Goal: Information Seeking & Learning: Find specific fact

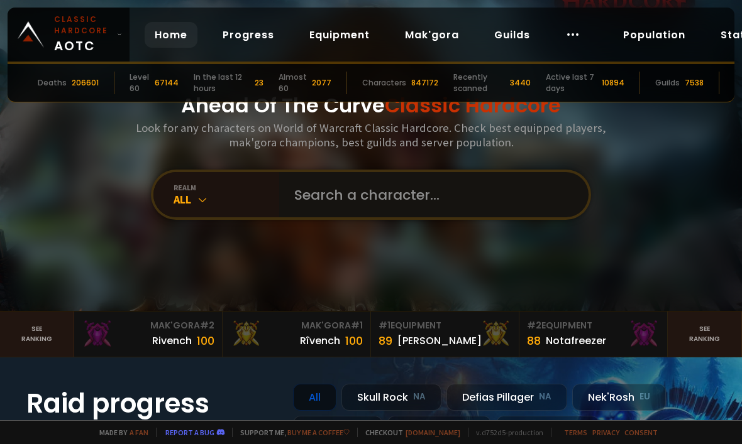
click at [320, 212] on input "text" at bounding box center [430, 194] width 287 height 45
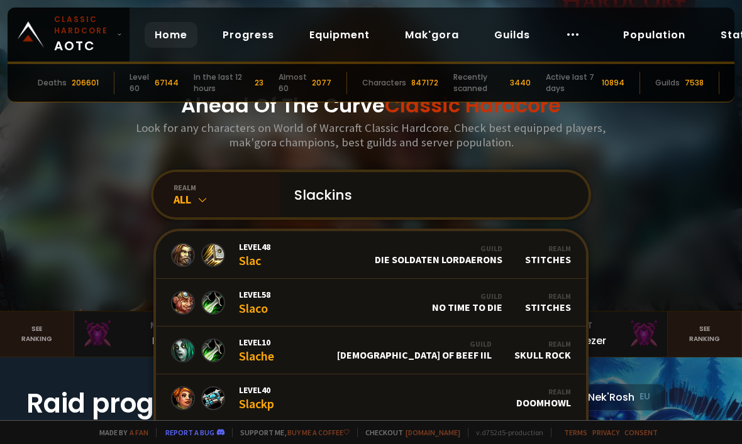
type input "Slackins"
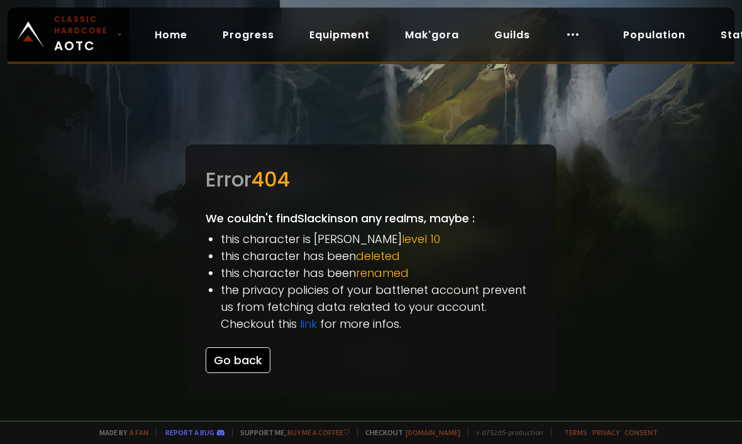
click at [236, 368] on button "Go back" at bounding box center [238, 361] width 65 height 26
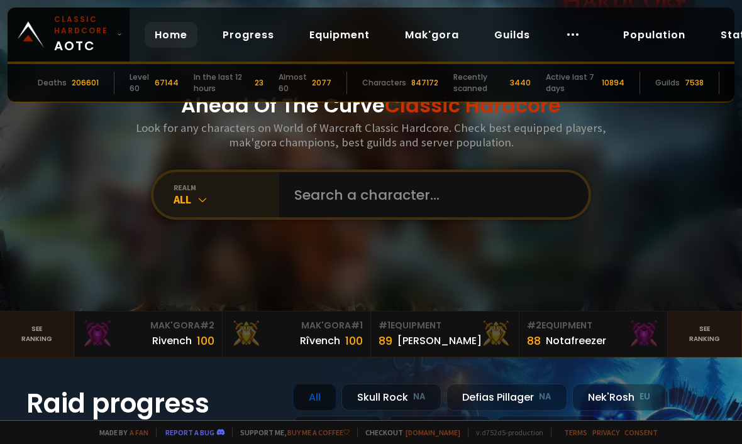
click at [259, 192] on div "realm" at bounding box center [226, 187] width 106 height 9
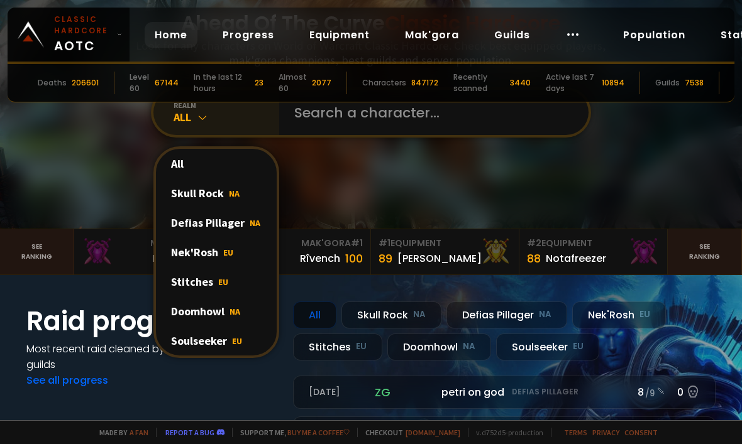
scroll to position [83, 0]
click at [235, 124] on div "All" at bounding box center [226, 116] width 106 height 14
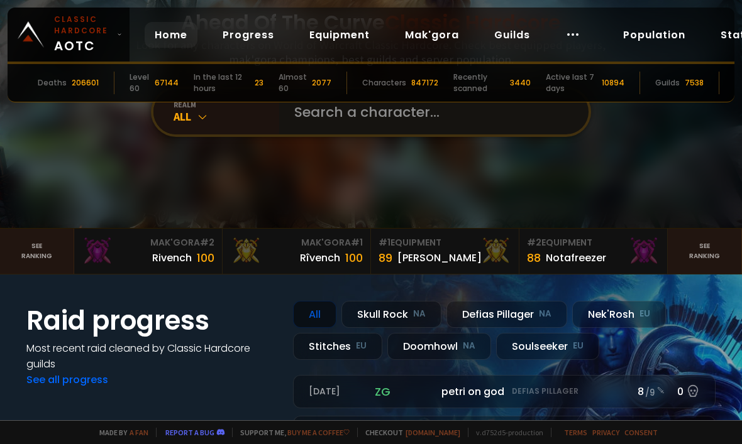
click at [296, 133] on input "text" at bounding box center [430, 111] width 287 height 45
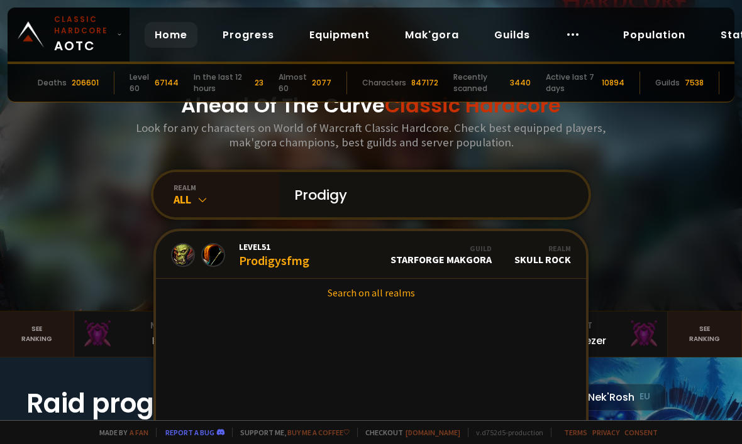
scroll to position [0, 0]
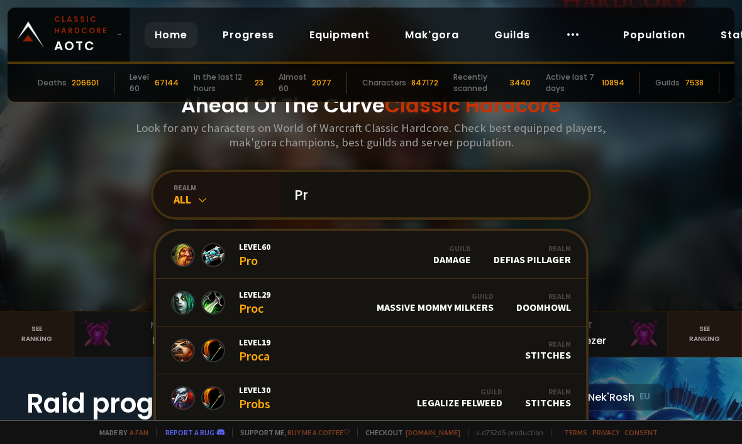
type input "P"
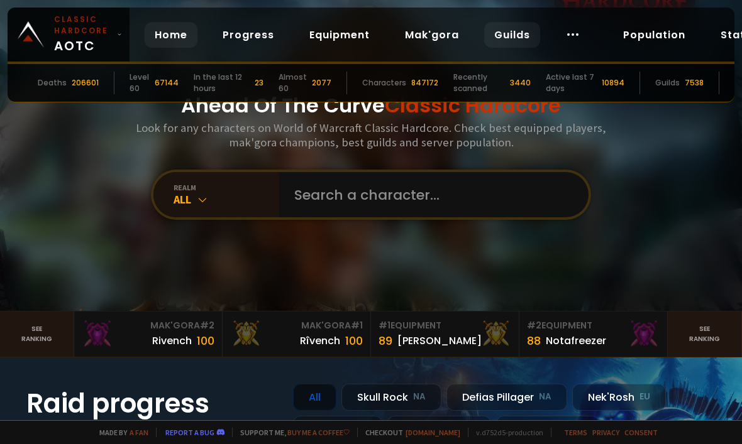
click at [507, 35] on link "Guilds" at bounding box center [512, 35] width 56 height 26
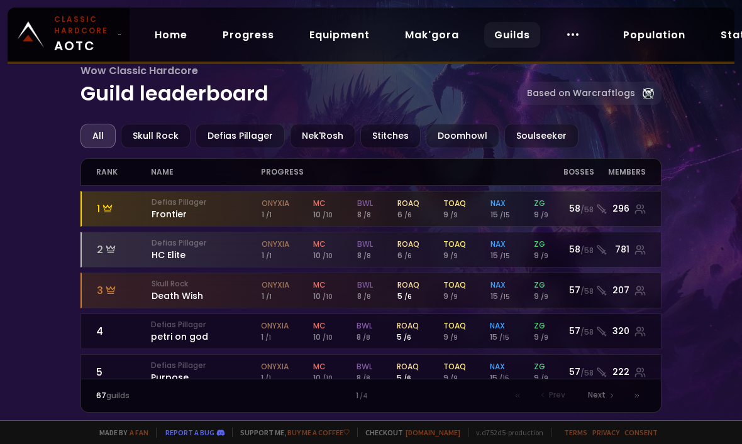
click at [89, 132] on div "All" at bounding box center [97, 136] width 35 height 25
click at [102, 140] on div "All" at bounding box center [97, 136] width 35 height 25
click at [573, 38] on icon at bounding box center [572, 34] width 15 height 15
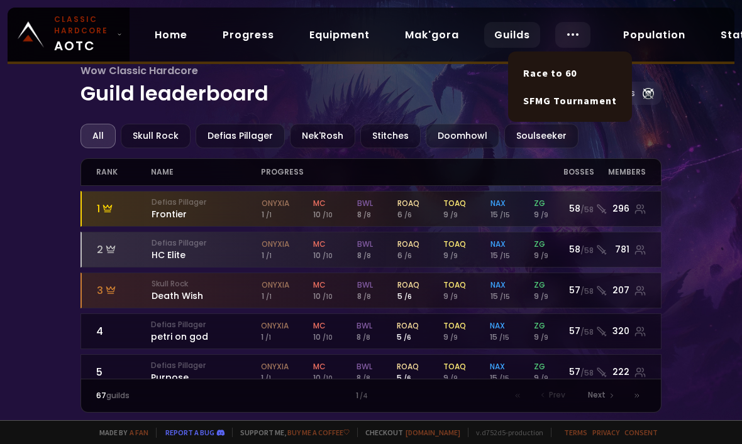
click at [567, 35] on circle at bounding box center [567, 34] width 1 height 1
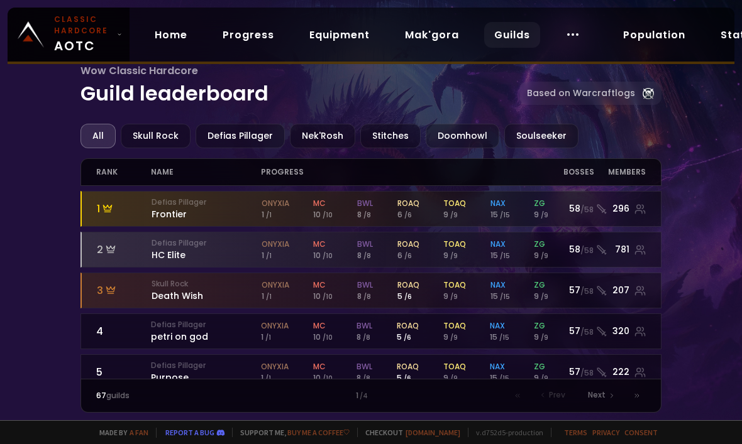
click at [496, 26] on link "Guilds" at bounding box center [512, 35] width 56 height 26
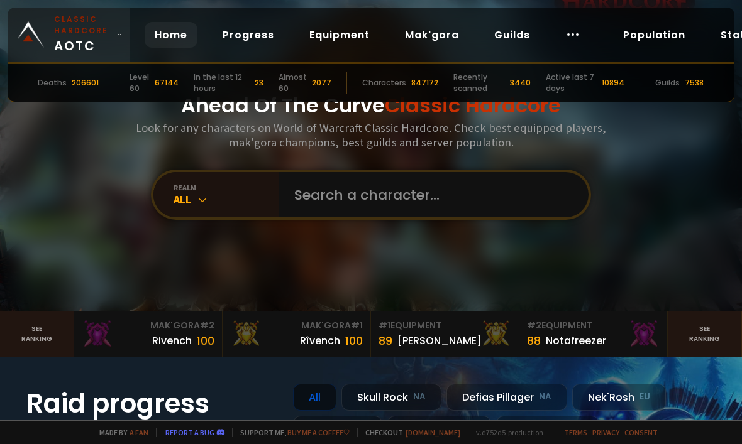
click at [107, 40] on span "Classic Hardcore AOTC" at bounding box center [83, 34] width 58 height 41
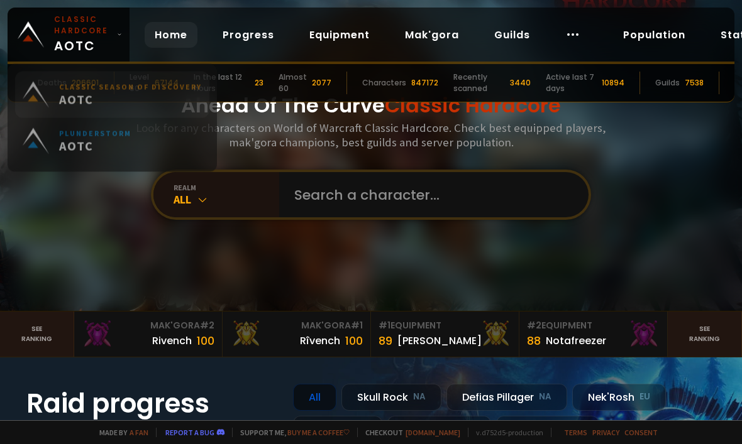
click at [72, 106] on span "AOTC" at bounding box center [130, 105] width 143 height 16
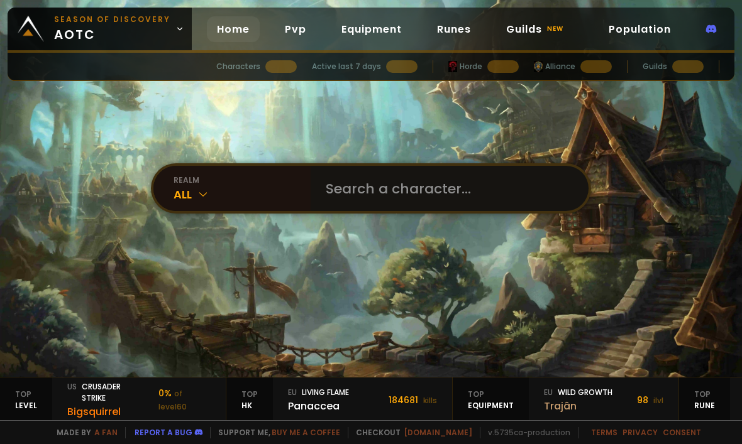
click at [321, 187] on input "text" at bounding box center [445, 188] width 255 height 45
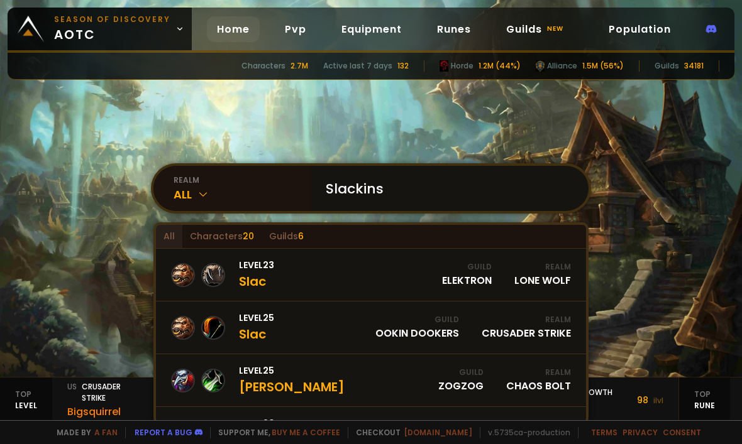
type input "Slackins"
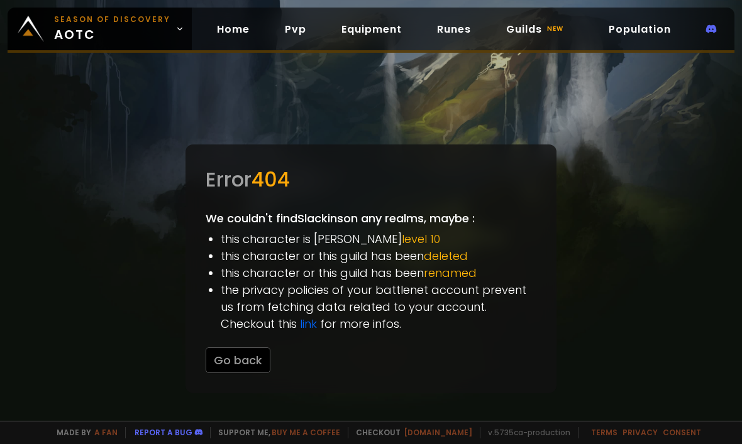
click at [247, 349] on div "Error 404 We couldn't find Slackins on any realms, maybe : this character is be…" at bounding box center [370, 269] width 371 height 249
click at [247, 366] on button "Go back" at bounding box center [238, 361] width 65 height 26
